Goal: Feedback & Contribution: Contribute content

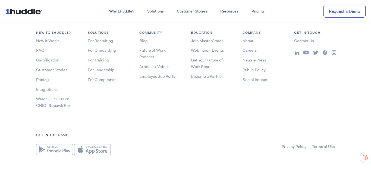
scroll to position [2908, 0]
click at [252, 68] on link "Public Policy" at bounding box center [253, 68] width 23 height 5
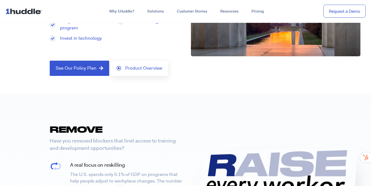
scroll to position [76, 0]
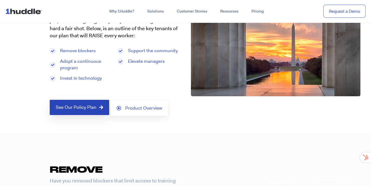
click at [88, 109] on span "See Our Policy Plan" at bounding box center [76, 107] width 41 height 5
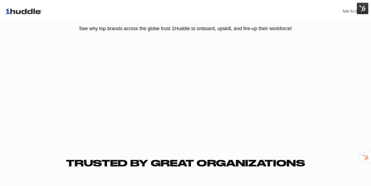
scroll to position [545, 0]
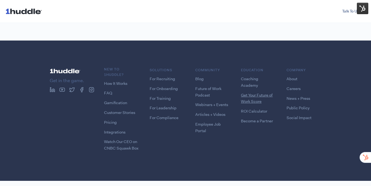
click at [246, 92] on link "Get Your Future of Work Score" at bounding box center [257, 98] width 32 height 12
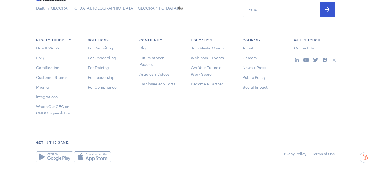
scroll to position [956, 0]
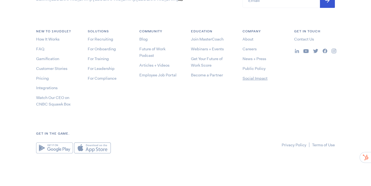
click at [249, 77] on link "Social Impact" at bounding box center [254, 77] width 25 height 5
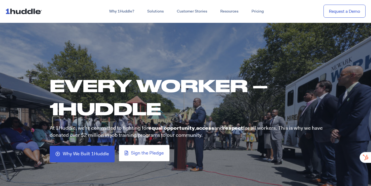
click at [138, 156] on link "Sign the Pledge" at bounding box center [144, 153] width 50 height 16
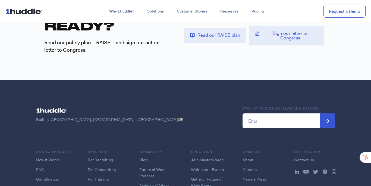
scroll to position [1423, 0]
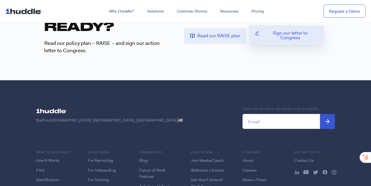
click at [265, 36] on link "Sign our letter to Congress" at bounding box center [286, 36] width 75 height 20
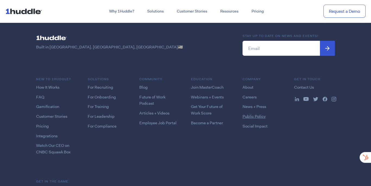
click at [244, 113] on link "Public Policy" at bounding box center [253, 115] width 23 height 5
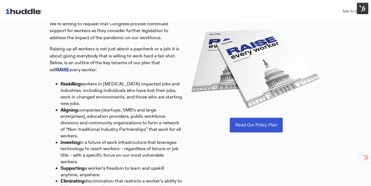
scroll to position [228, 0]
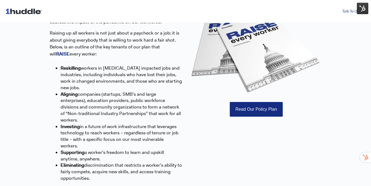
click at [236, 113] on link "Read Our Policy Plan" at bounding box center [256, 109] width 53 height 15
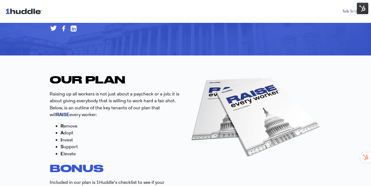
scroll to position [143, 0]
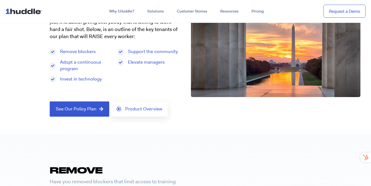
scroll to position [74, 0]
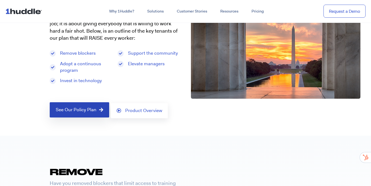
click at [93, 110] on span "See Our Policy Plan" at bounding box center [76, 109] width 41 height 5
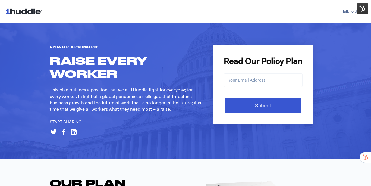
click at [26, 11] on img at bounding box center [24, 11] width 39 height 10
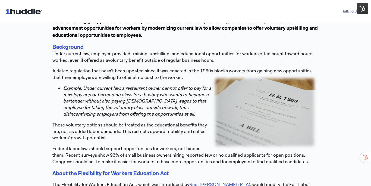
scroll to position [164, 0]
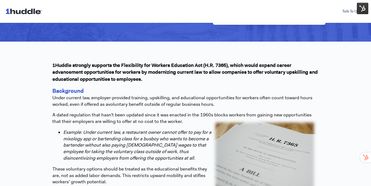
click at [360, 11] on img at bounding box center [362, 8] width 11 height 11
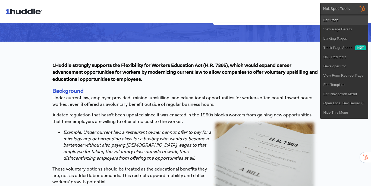
click at [337, 19] on link "Edit Page" at bounding box center [343, 19] width 47 height 9
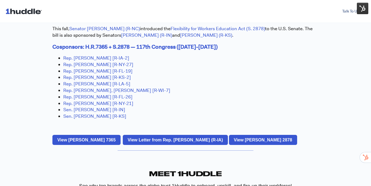
scroll to position [425, 0]
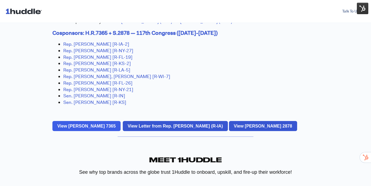
click at [89, 127] on strong "View Bill H.R. 7365" at bounding box center [86, 125] width 58 height 5
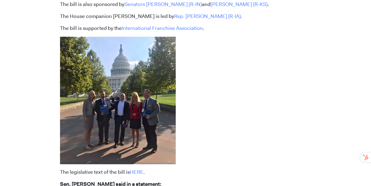
scroll to position [330, 0]
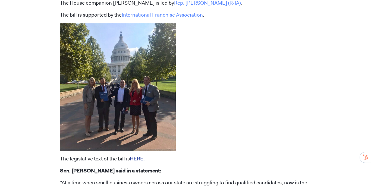
click at [132, 160] on link "HERE" at bounding box center [137, 158] width 14 height 7
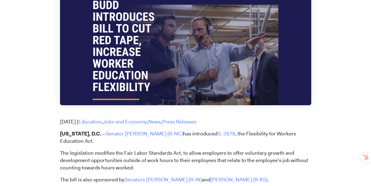
scroll to position [114, 0]
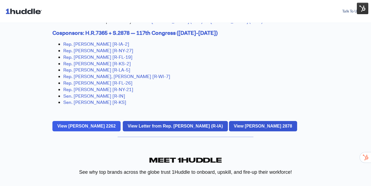
click at [86, 129] on link "View [PERSON_NAME] 2262" at bounding box center [86, 126] width 68 height 10
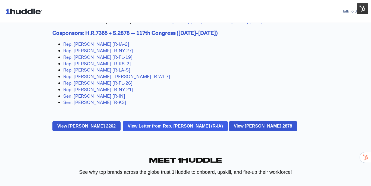
click at [154, 128] on strong "View Letter from Rep. [PERSON_NAME] (R-IA)" at bounding box center [175, 125] width 95 height 5
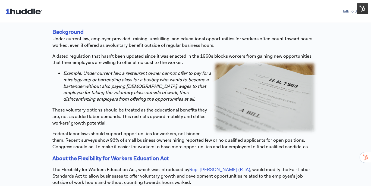
scroll to position [182, 0]
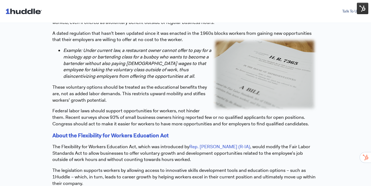
scroll to position [237, 0]
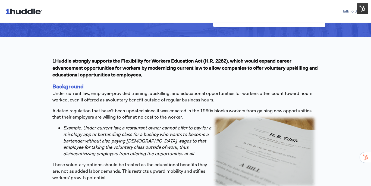
scroll to position [160, 0]
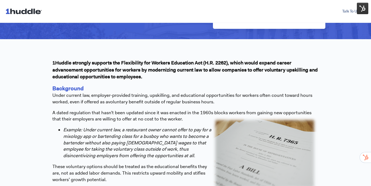
click at [101, 104] on p "Background Under current law, employer-provided training, upskilling, and educa…" at bounding box center [185, 94] width 266 height 21
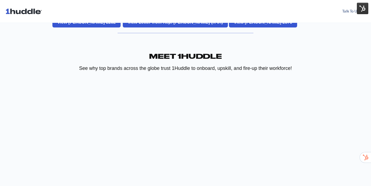
scroll to position [496, 0]
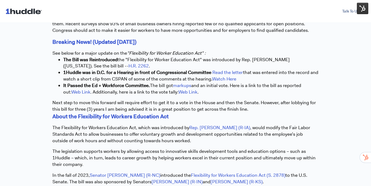
scroll to position [325, 0]
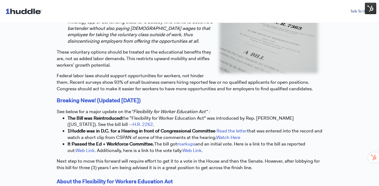
scroll to position [301, 0]
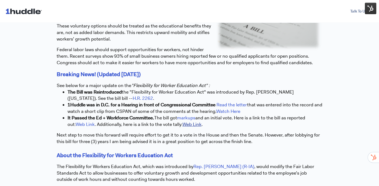
click at [193, 125] on link "Web Link" at bounding box center [192, 124] width 19 height 6
click at [88, 125] on link "Web Link" at bounding box center [85, 124] width 19 height 6
click at [94, 104] on strong "1Huddle was in D.C. for a Hearing in front of Congressional Committee" at bounding box center [142, 104] width 148 height 6
click at [133, 100] on link "H.R. 2262" at bounding box center [143, 98] width 20 height 6
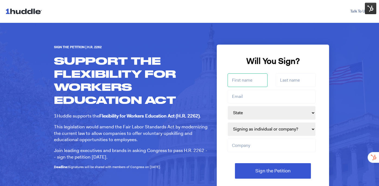
click at [243, 85] on input "First name *" at bounding box center [248, 80] width 40 height 14
type input "[PERSON_NAME]"
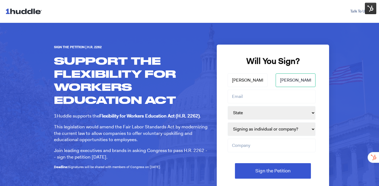
type input "caucci"
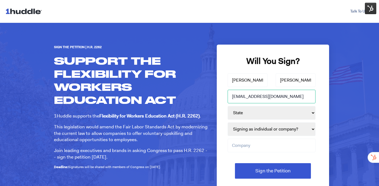
type input "samcaucci@gmail.com"
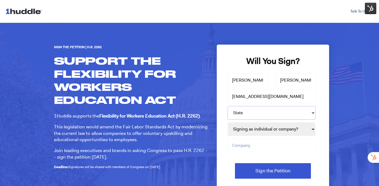
click at [253, 113] on select "State AL AK AZ AR CA CO CT DE FL GA HI ID IL IN IA KS KY LA ME MD MA MI MN MS M…" at bounding box center [272, 113] width 88 height 14
select select "AK"
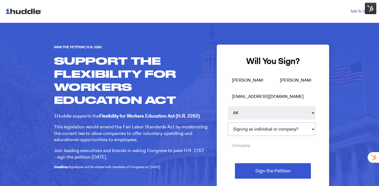
click at [250, 131] on select "Signing as individual or company? Individual Company" at bounding box center [272, 129] width 88 height 14
select select "Individual"
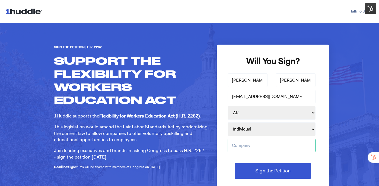
click at [248, 144] on input "Company" at bounding box center [272, 145] width 88 height 14
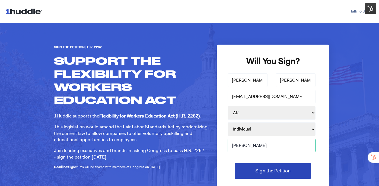
type input "sam"
click at [251, 164] on input "Sign the Petition" at bounding box center [273, 170] width 76 height 15
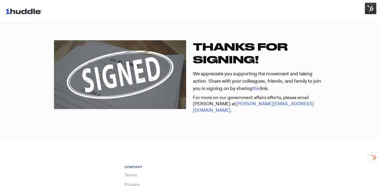
click at [369, 8] on img at bounding box center [370, 8] width 11 height 11
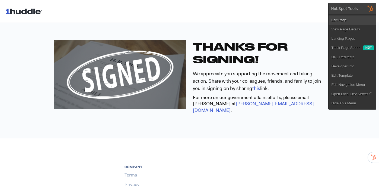
click at [347, 19] on link "Edit Page" at bounding box center [352, 19] width 47 height 9
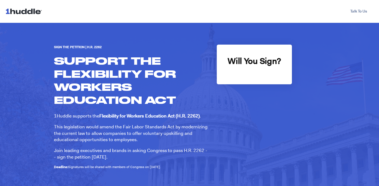
select select "AK"
select select "Individual"
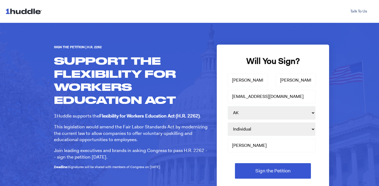
select select "AK"
select select "Individual"
select select "AK"
select select "Individual"
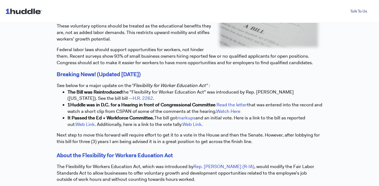
select select "AK"
select select "Individual"
